Goal: Download file/media

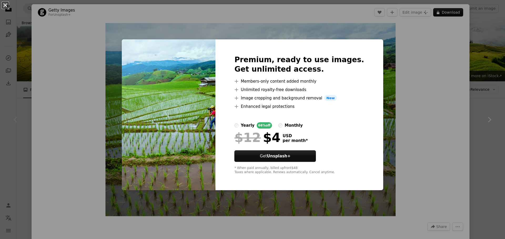
click at [6, 6] on button "An X shape" at bounding box center [5, 5] width 6 height 6
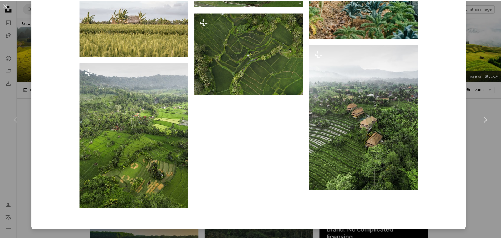
scroll to position [1678, 0]
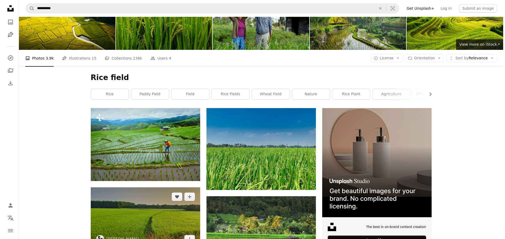
scroll to position [26, 0]
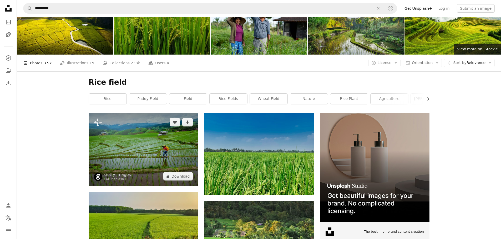
click at [160, 113] on img at bounding box center [143, 149] width 109 height 73
